Goal: Task Accomplishment & Management: Use online tool/utility

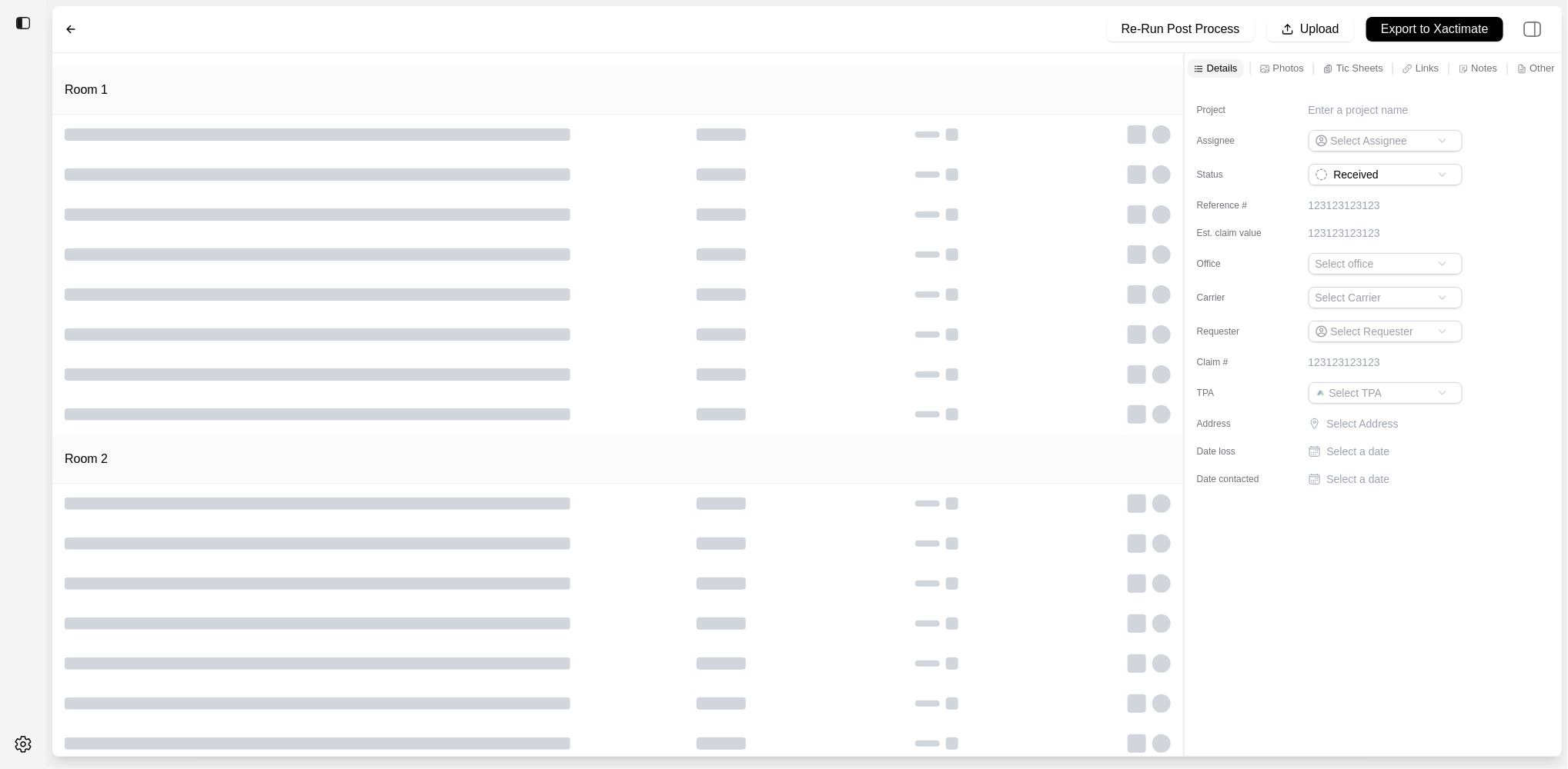
type input "**********"
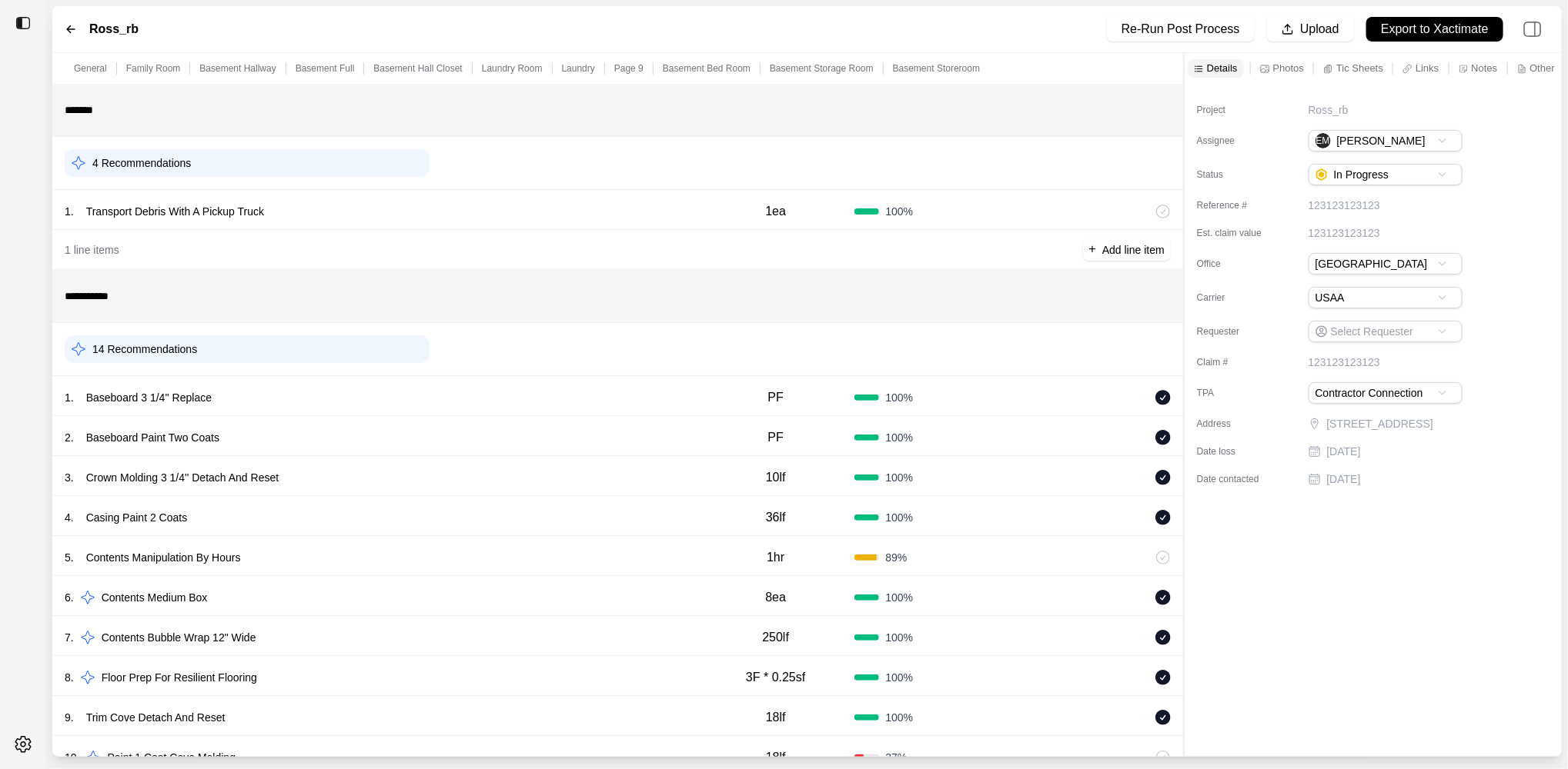
click at [351, 359] on div "14 Recommendations" at bounding box center [247, 349] width 365 height 28
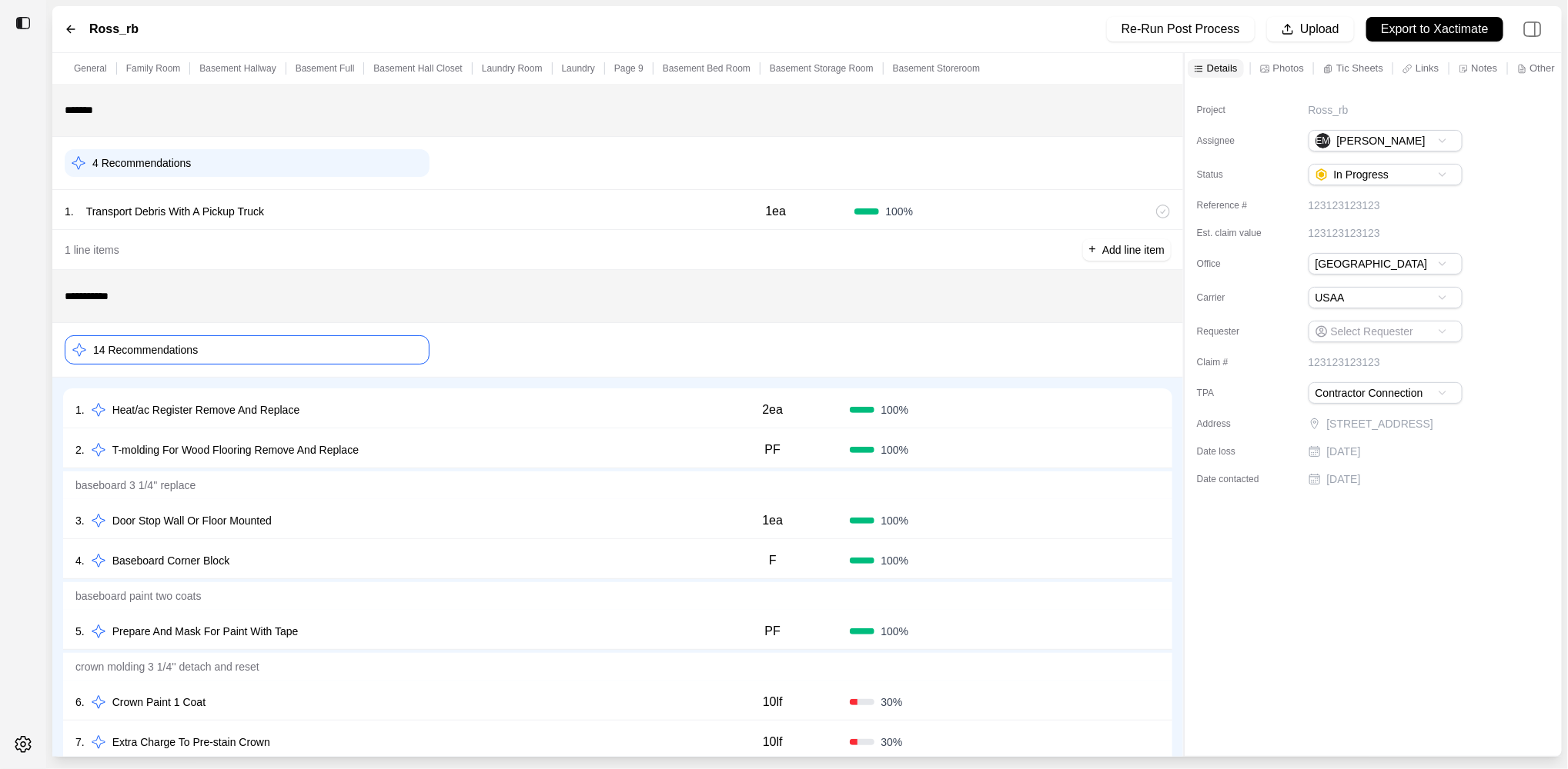
click at [483, 417] on div "1 . Heat/ac Register Remove And Replace" at bounding box center [386, 410] width 620 height 21
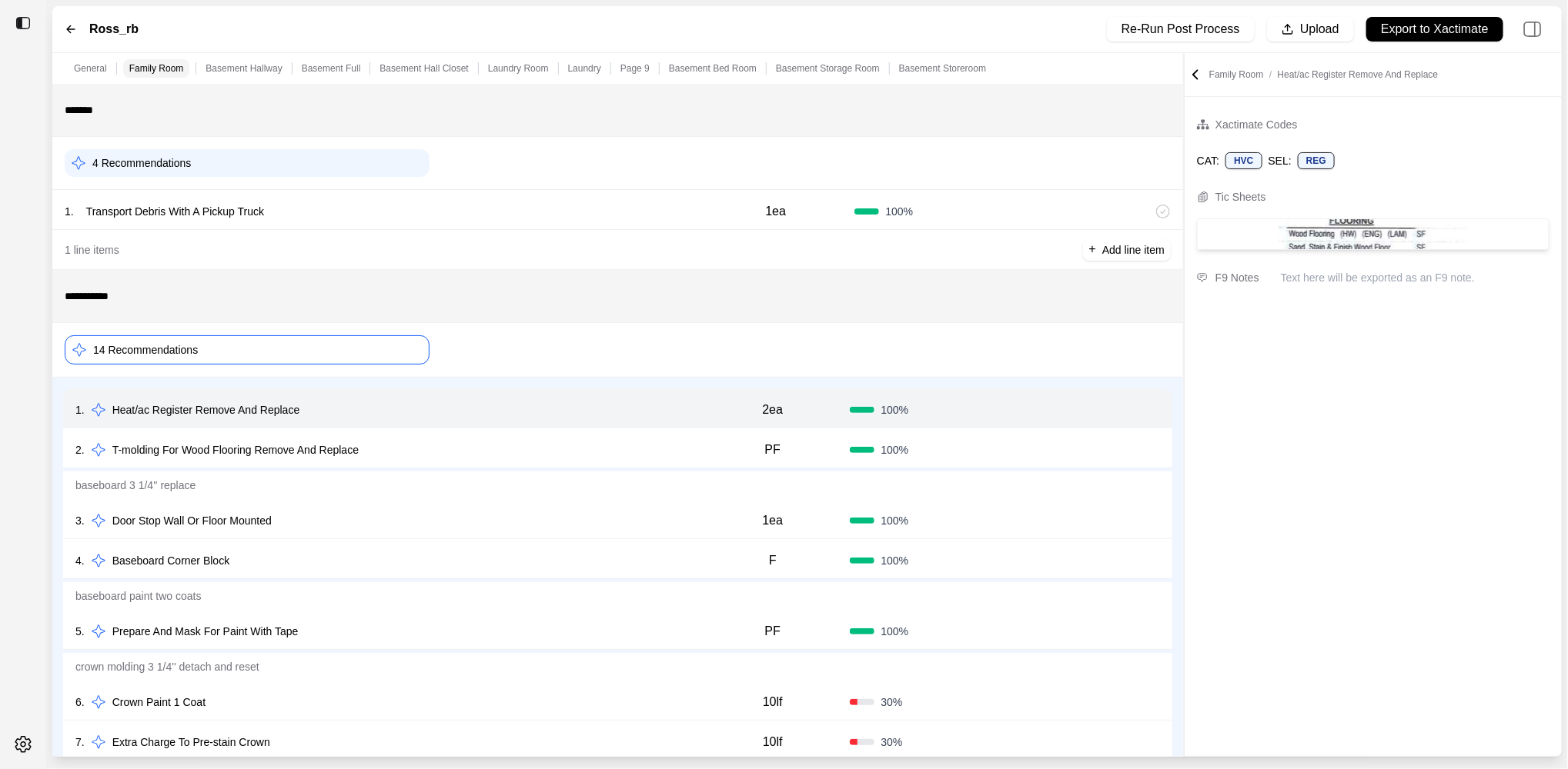
click at [483, 444] on div "2 . T-molding For Wood Flooring Remove And Replace" at bounding box center [386, 450] width 620 height 21
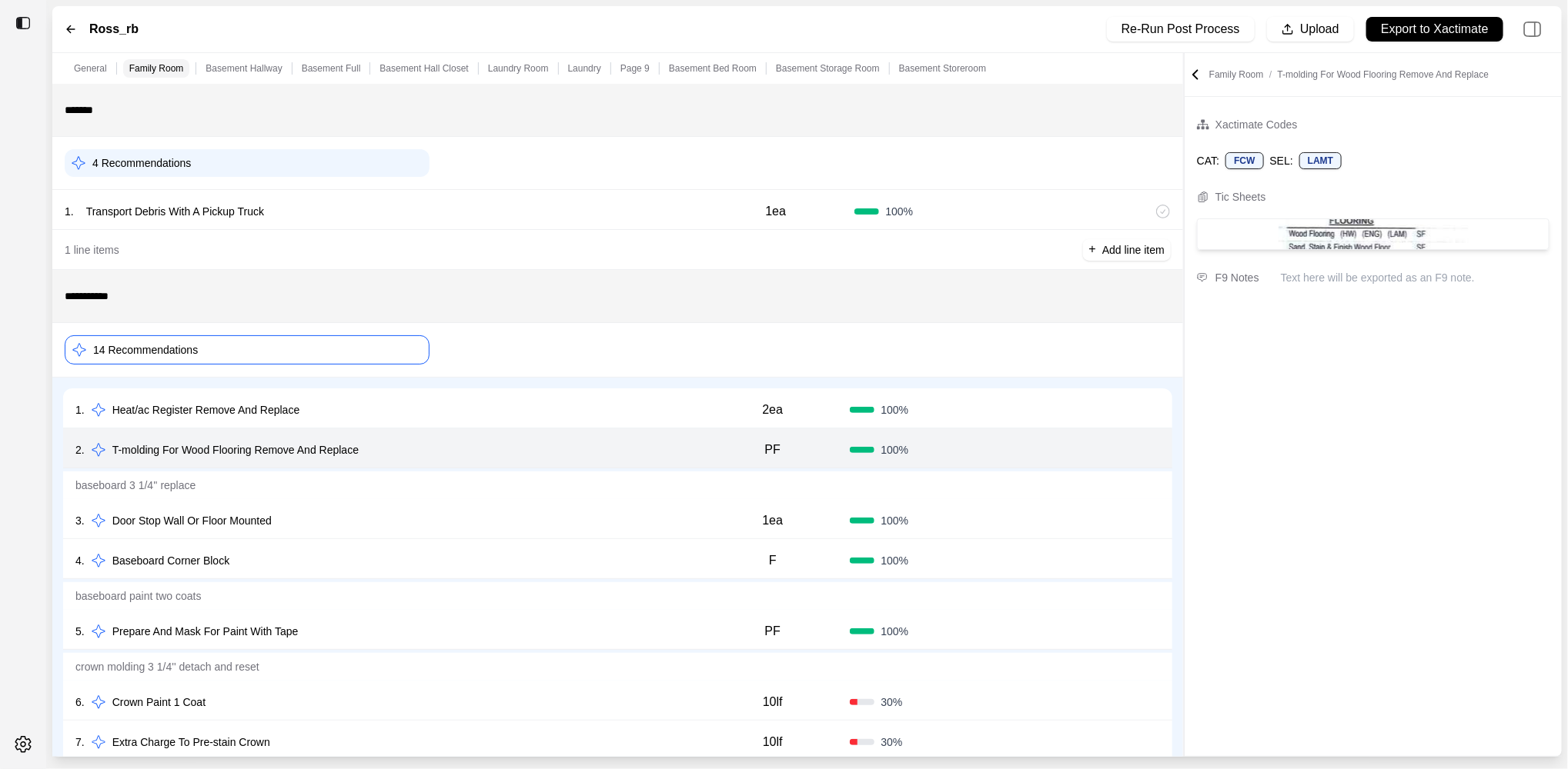
click at [481, 496] on p "baseboard 3 1/4'' replace" at bounding box center [617, 485] width 1110 height 28
click at [476, 509] on div "3 . Door Stop Wall Or Floor Mounted 1ea 100 % Confirm" at bounding box center [617, 519] width 1110 height 40
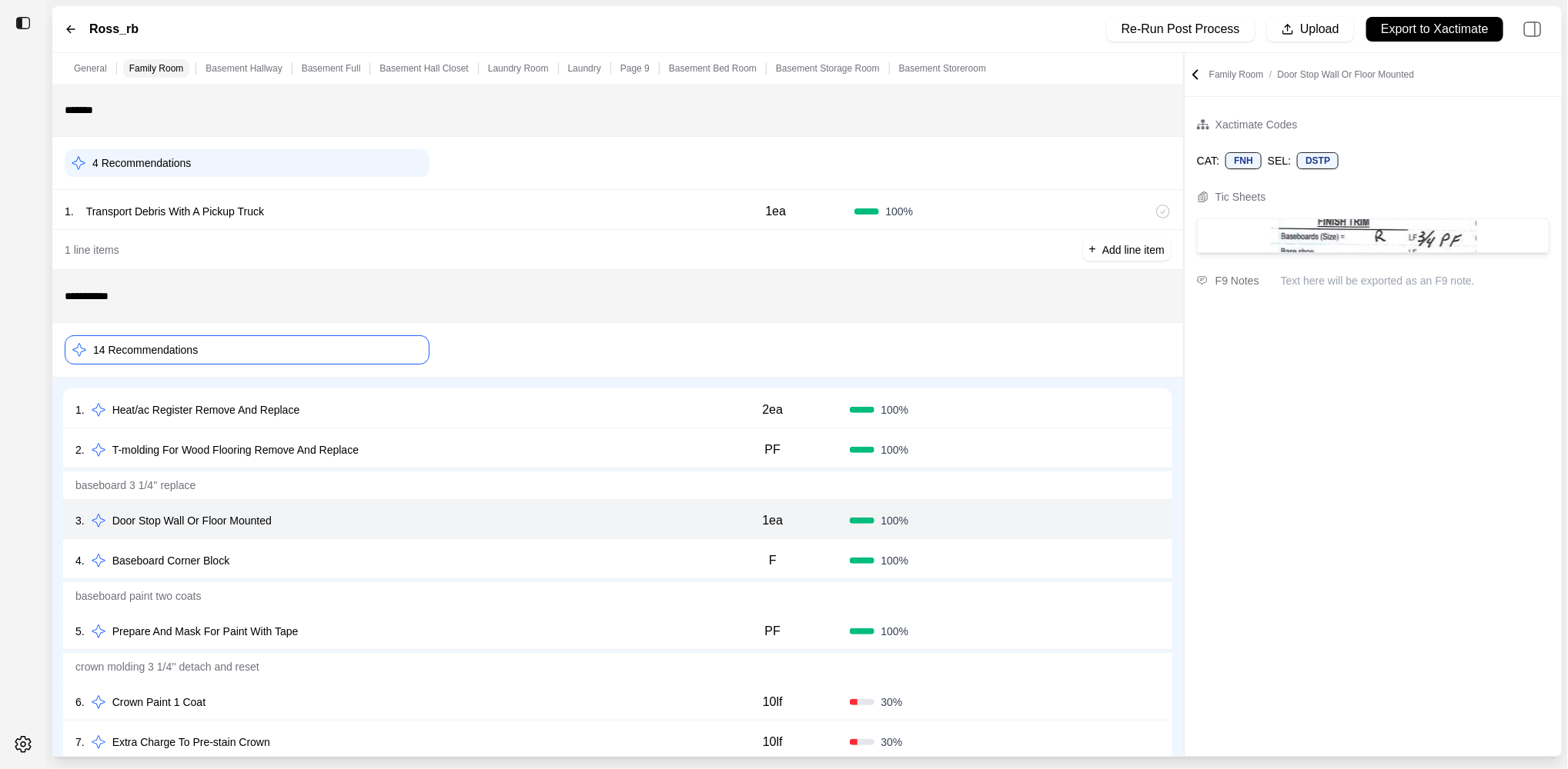
click at [459, 555] on div "4 . Baseboard Corner Block" at bounding box center [386, 561] width 620 height 21
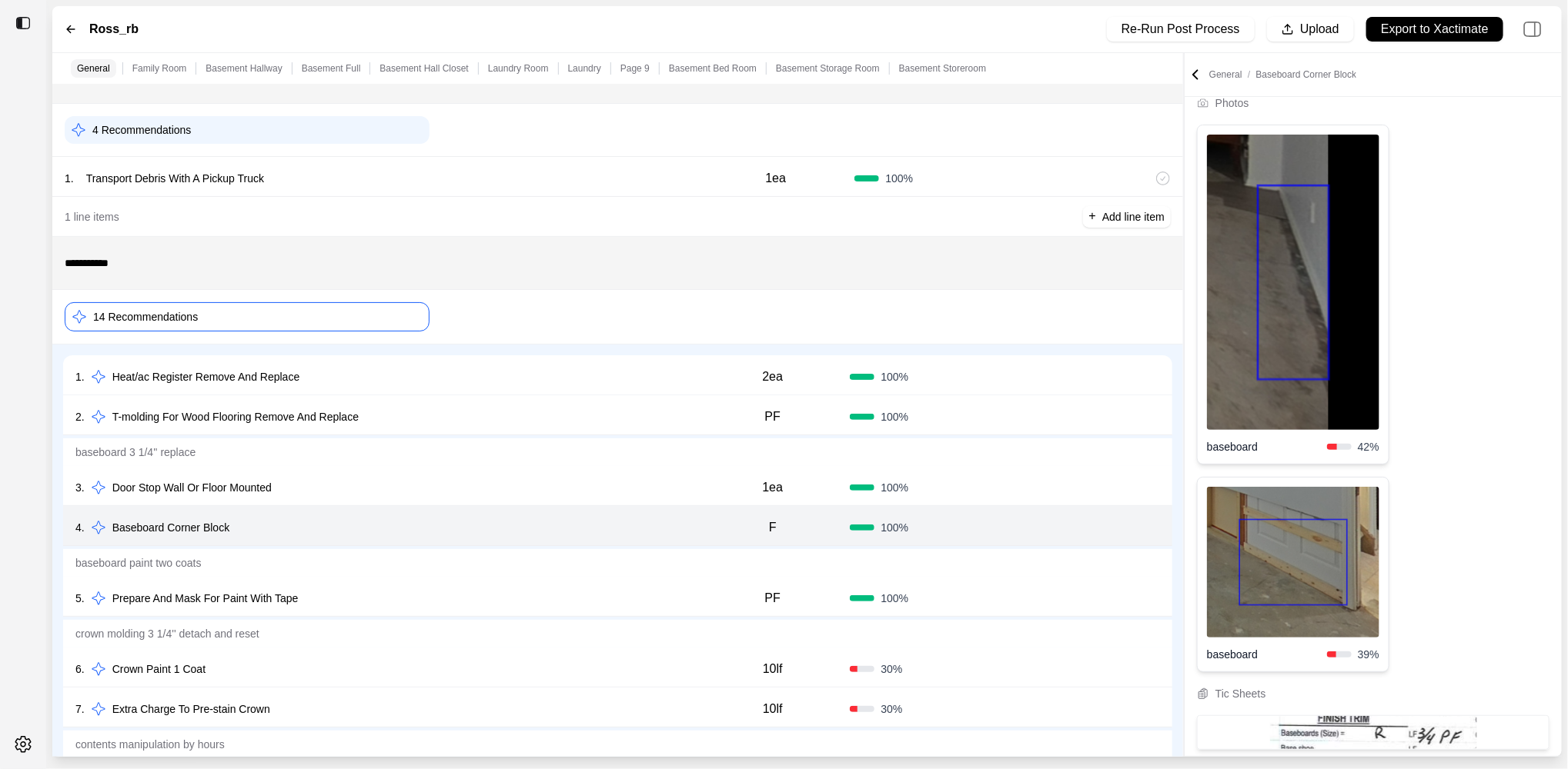
scroll to position [104, 0]
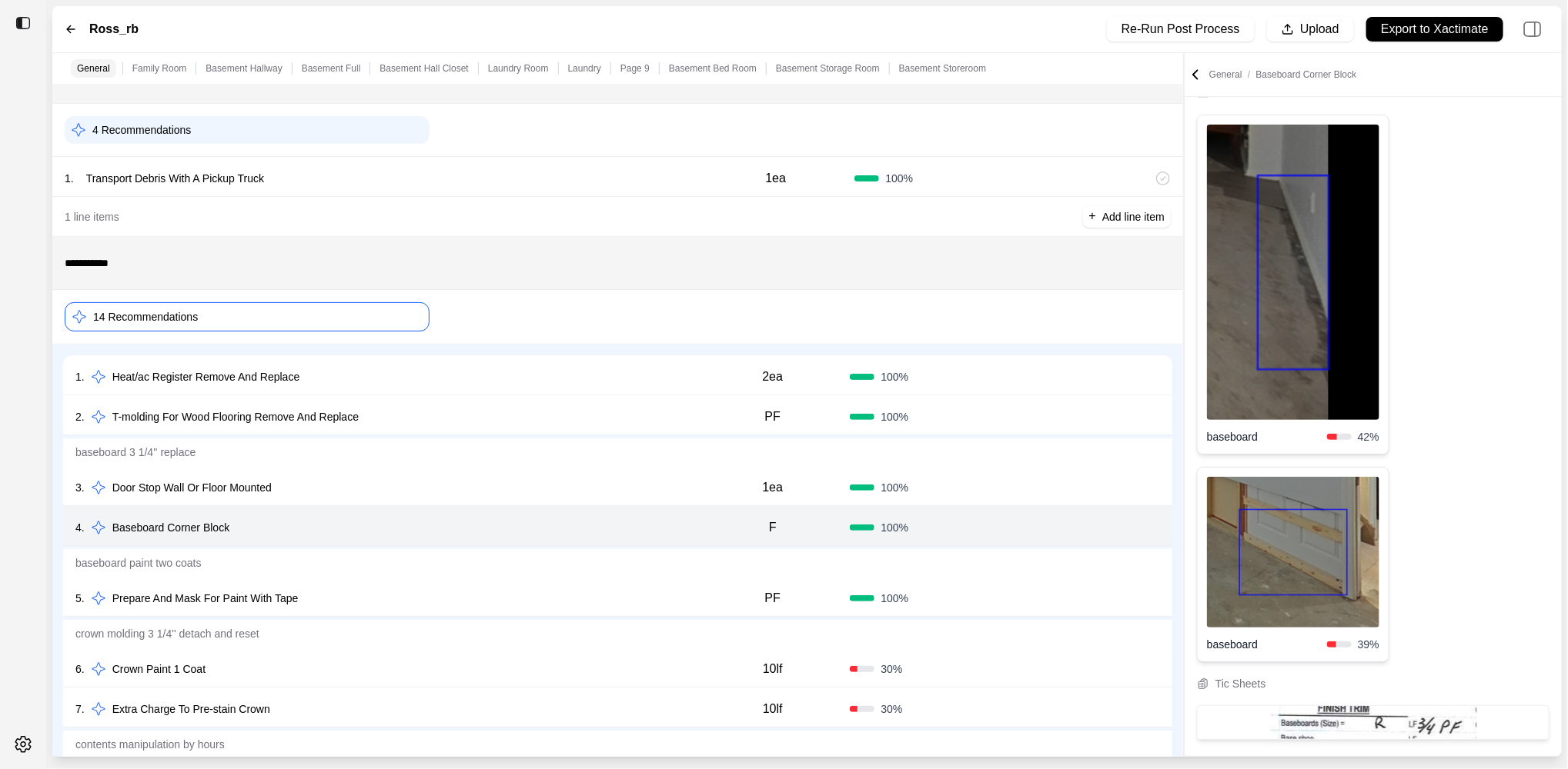
click at [441, 599] on div "5 . Prepare And Mask For Paint With Tape" at bounding box center [386, 599] width 620 height 21
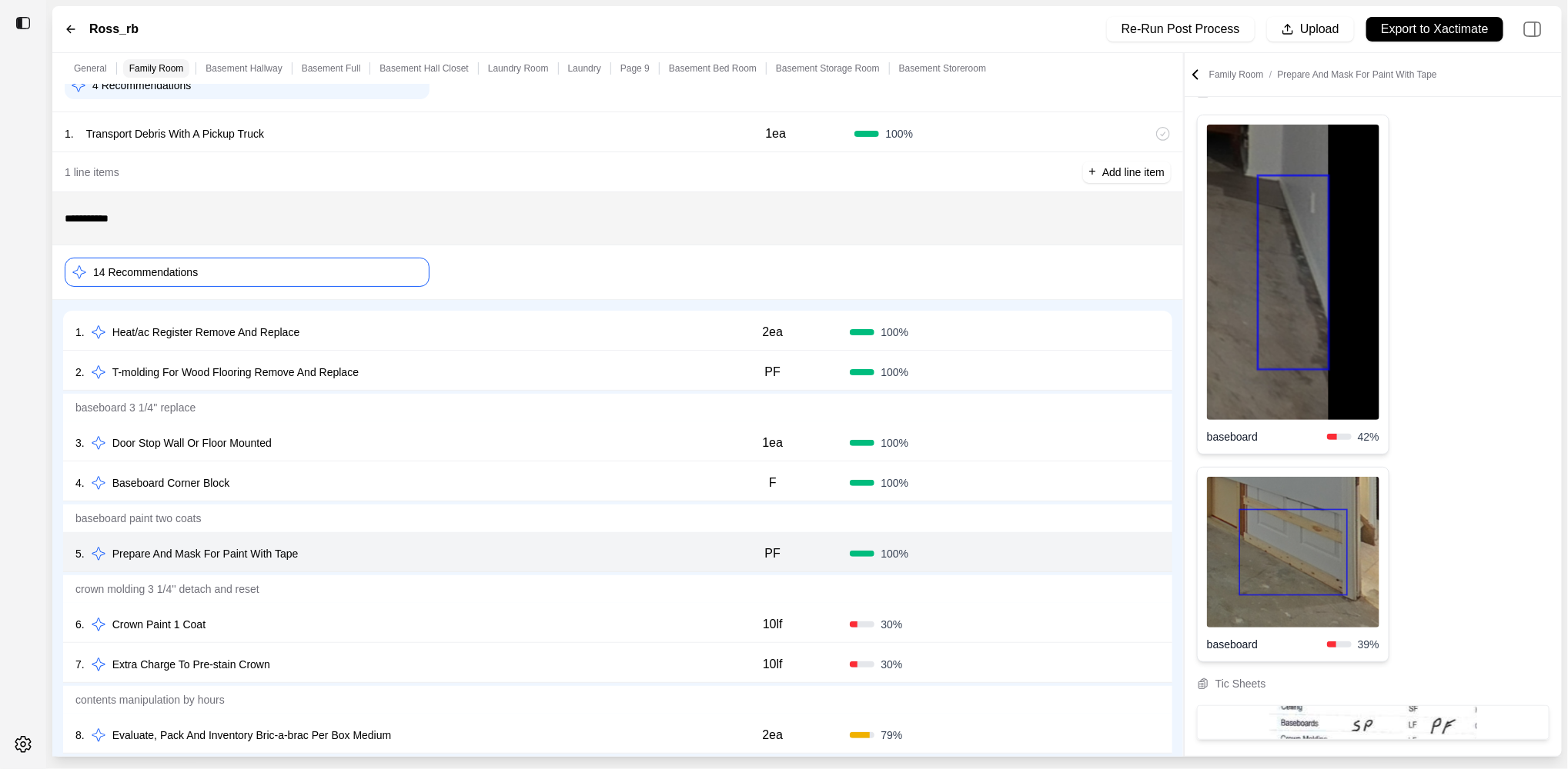
scroll to position [118, 0]
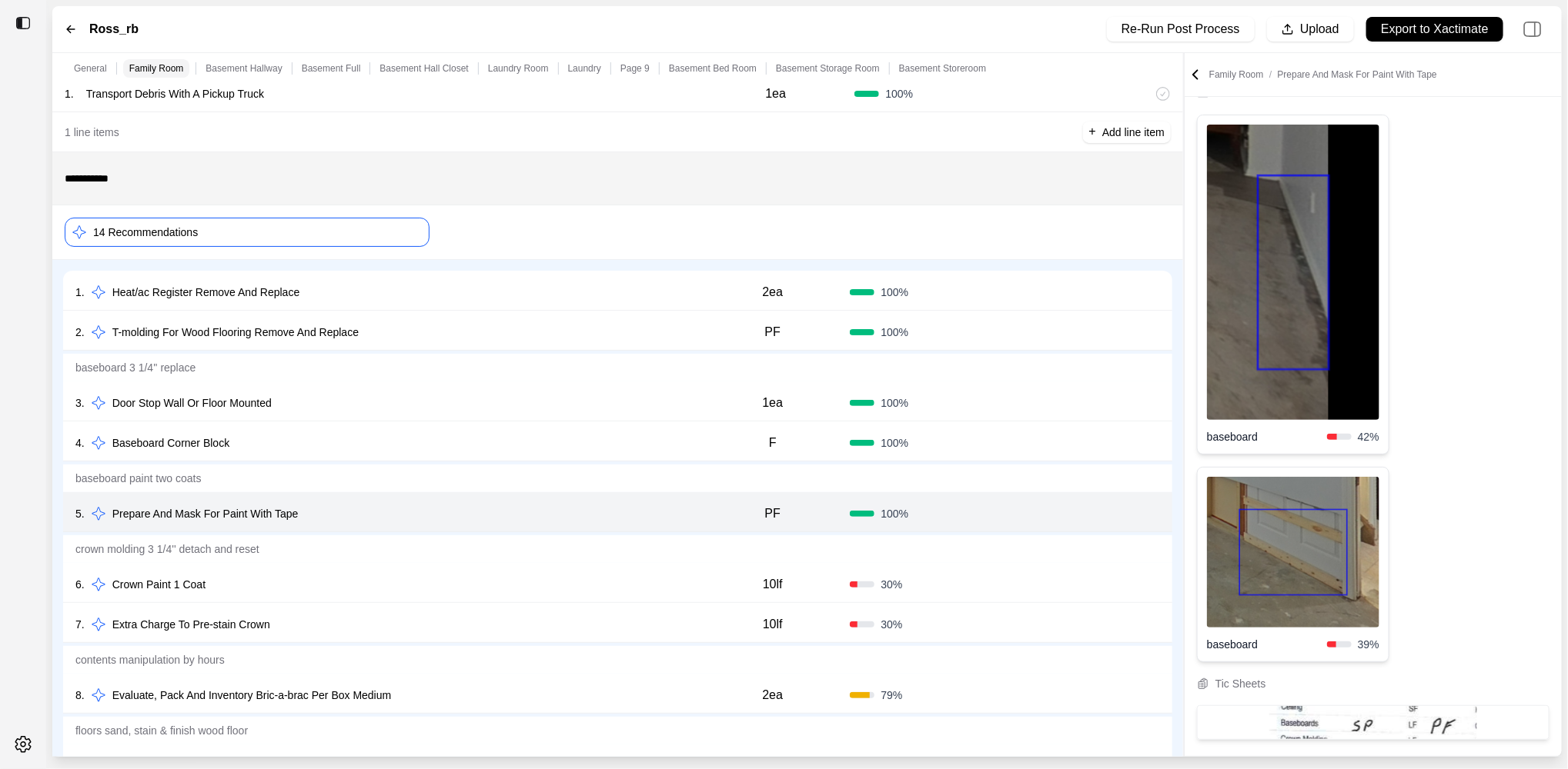
click at [431, 576] on div "6 . Crown Paint 1 Coat" at bounding box center [386, 584] width 620 height 21
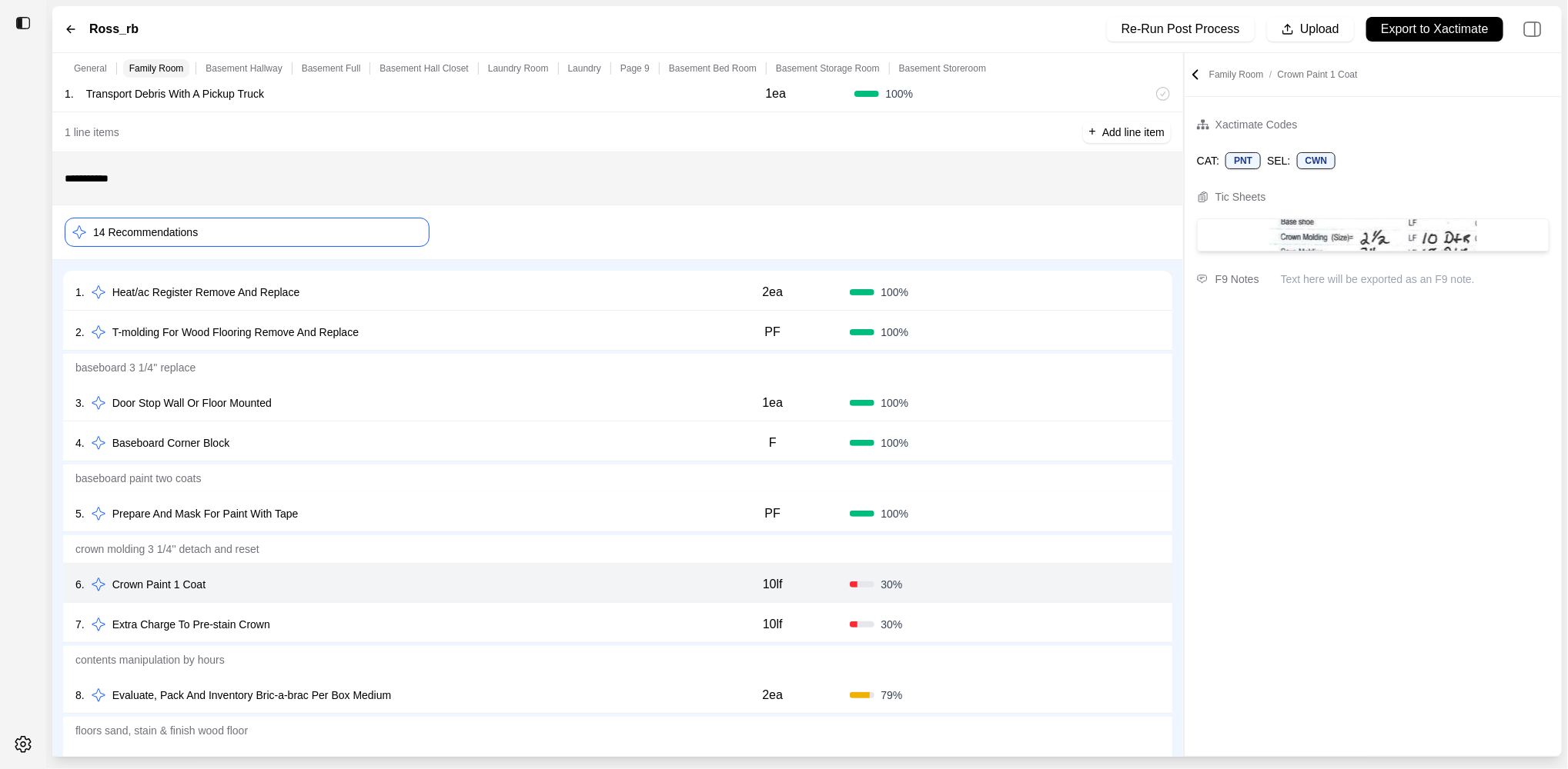
click at [426, 609] on div "7 . Extra Charge To Pre-stain Crown 10lf 30 % Confirm" at bounding box center [617, 622] width 1110 height 40
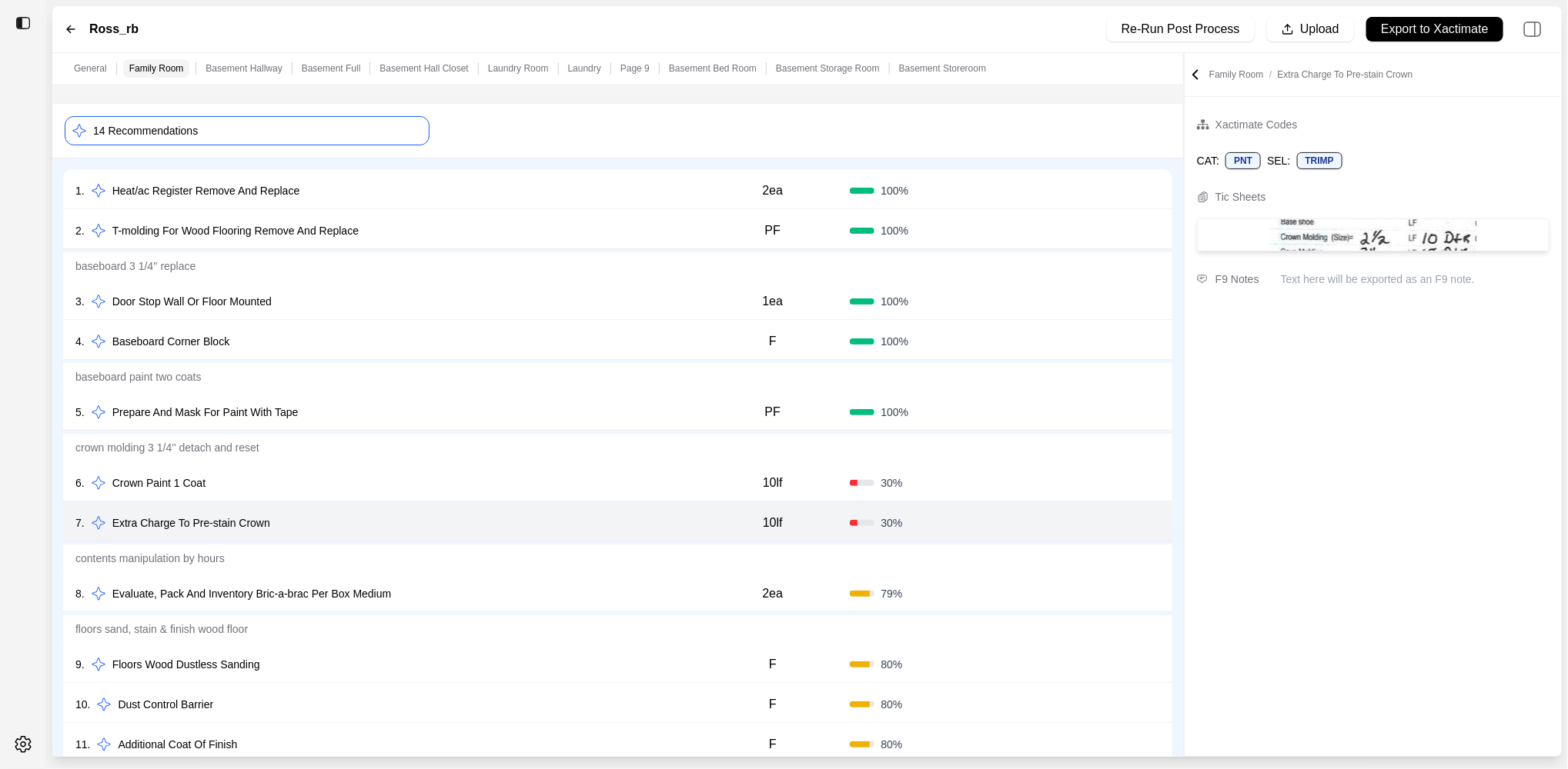
scroll to position [258, 0]
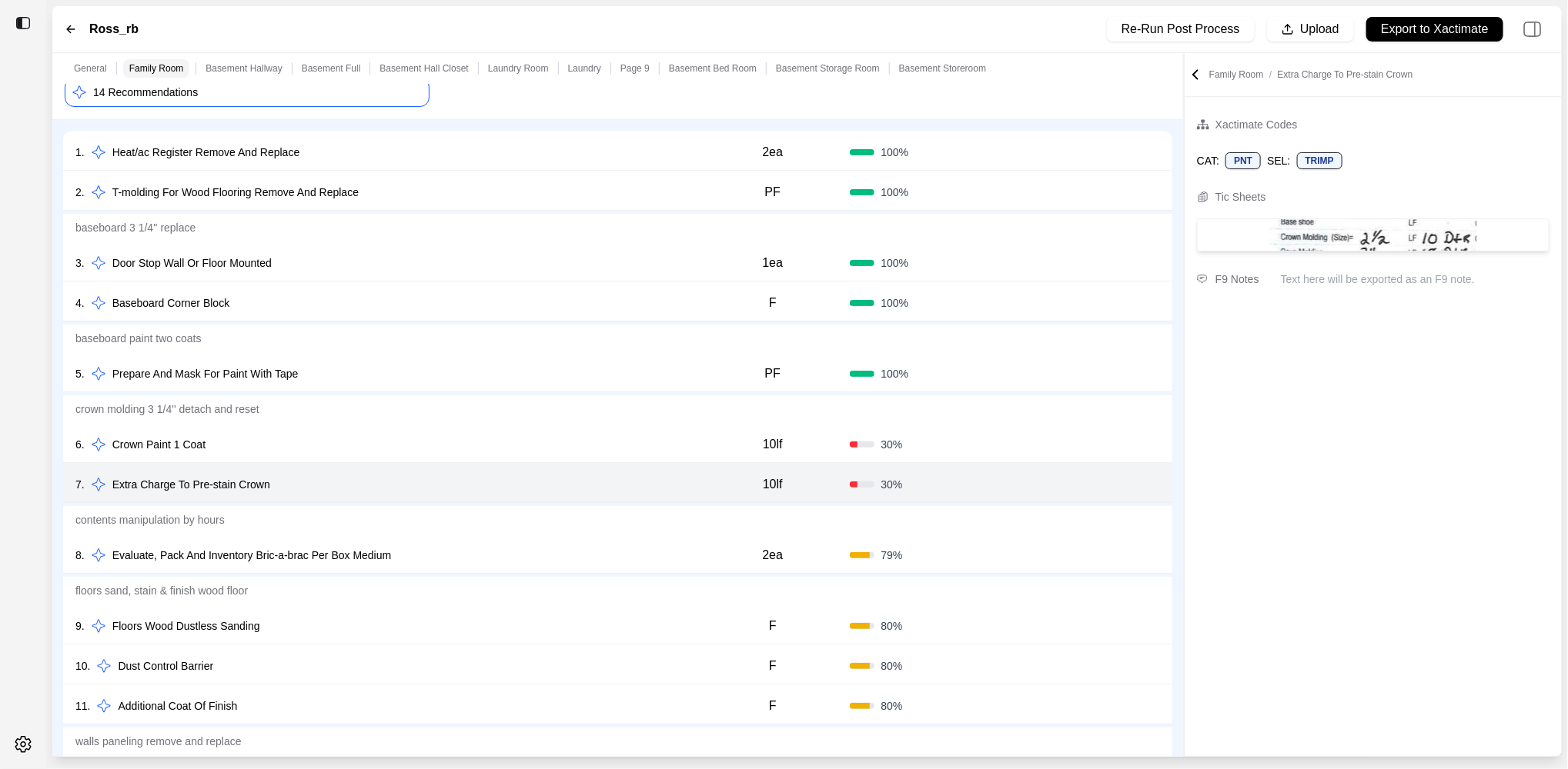
click at [406, 545] on div "8 . Evaluate, Pack And Inventory Bric-a-brac Per Box Medium" at bounding box center [386, 555] width 620 height 21
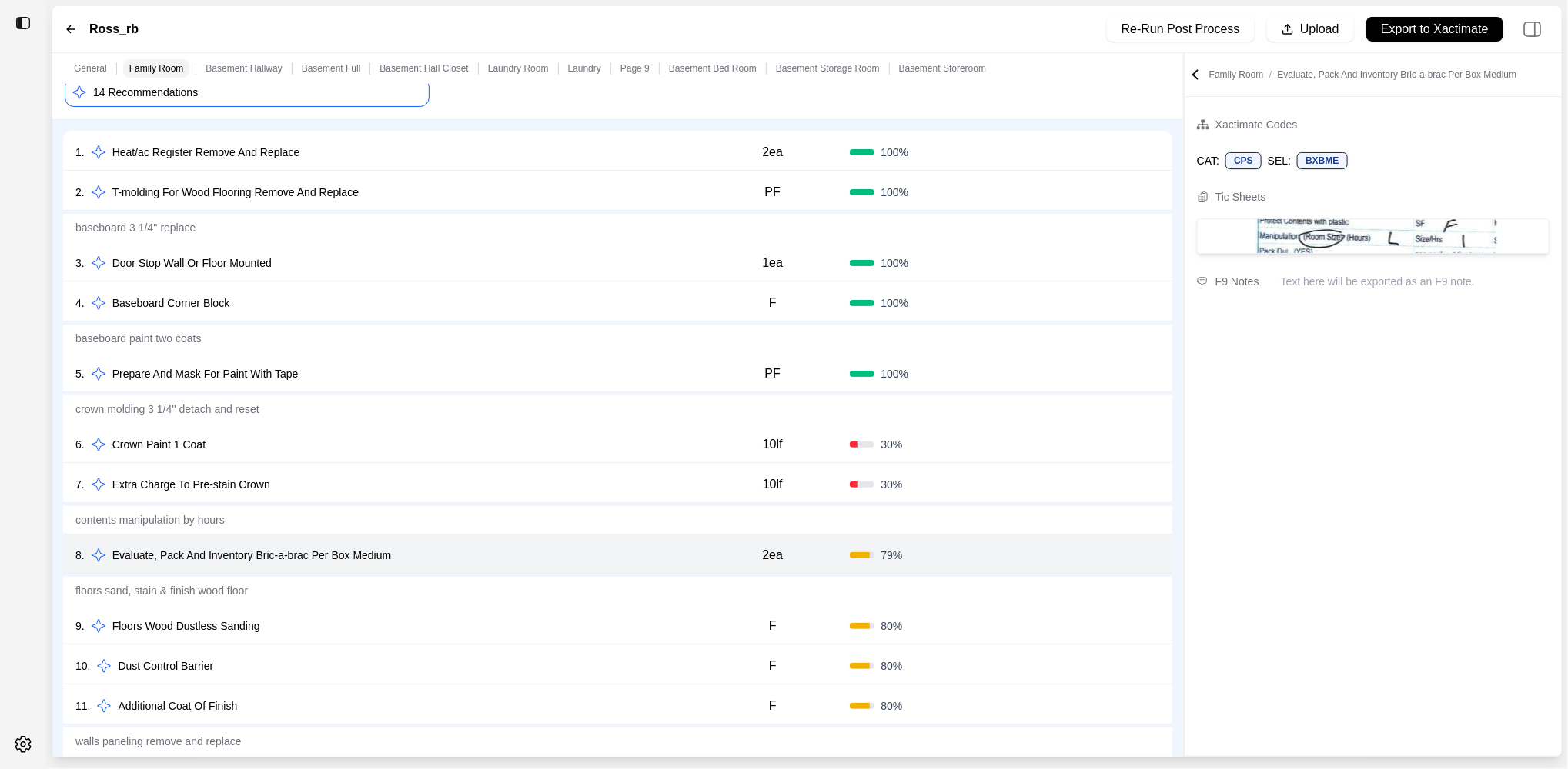
click at [462, 625] on div "9 . Floors Wood Dustless Sanding" at bounding box center [386, 626] width 620 height 21
